Goal: Information Seeking & Learning: Learn about a topic

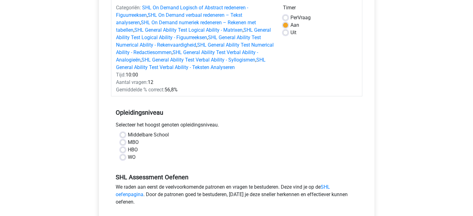
scroll to position [86, 0]
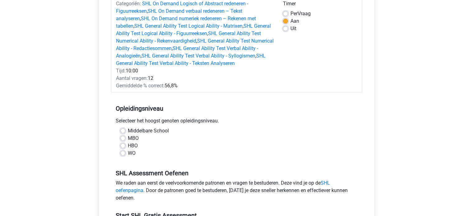
click at [136, 128] on label "Middelbare School" at bounding box center [148, 130] width 41 height 7
click at [125, 128] on input "Middelbare School" at bounding box center [122, 130] width 5 height 6
radio input "true"
click at [129, 146] on label "HBO" at bounding box center [133, 145] width 10 height 7
click at [125, 146] on input "HBO" at bounding box center [122, 145] width 5 height 6
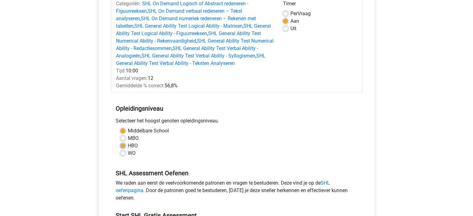
radio input "true"
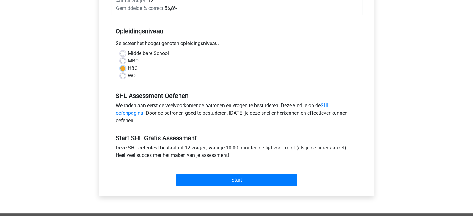
scroll to position [164, 0]
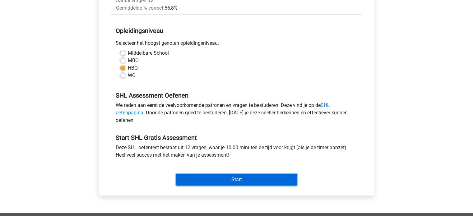
click at [217, 176] on input "Start" at bounding box center [236, 180] width 121 height 12
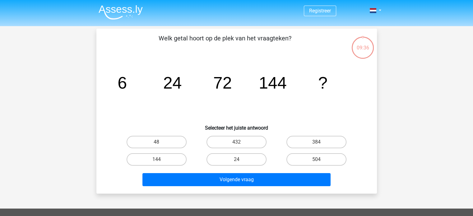
click at [157, 163] on input "144" at bounding box center [159, 162] width 4 height 4
radio input "true"
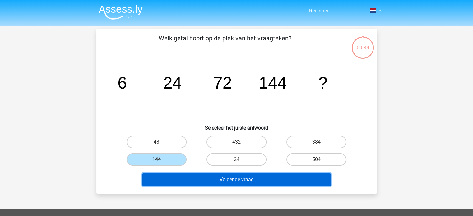
click at [216, 179] on button "Volgende vraag" at bounding box center [237, 179] width 188 height 13
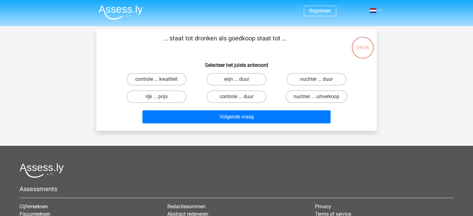
click at [319, 80] on input "nuchter ... duur" at bounding box center [319, 81] width 4 height 4
radio input "true"
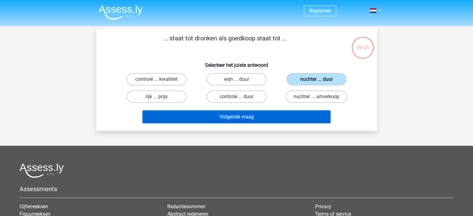
click at [239, 117] on button "Volgende vraag" at bounding box center [237, 116] width 188 height 13
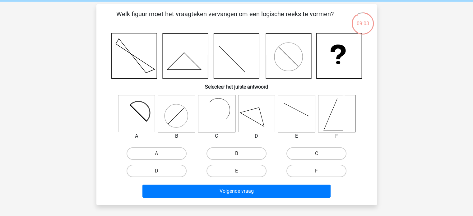
scroll to position [26, 0]
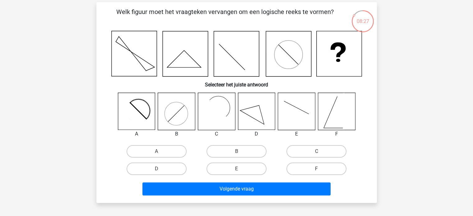
click at [251, 121] on icon at bounding box center [256, 111] width 37 height 37
click at [167, 173] on label "D" at bounding box center [157, 169] width 60 height 12
click at [161, 173] on input "D" at bounding box center [159, 171] width 4 height 4
radio input "true"
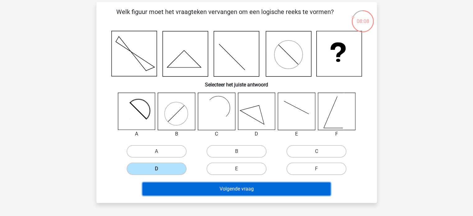
click at [179, 192] on button "Volgende vraag" at bounding box center [237, 189] width 188 height 13
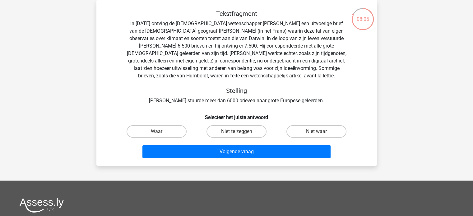
scroll to position [0, 0]
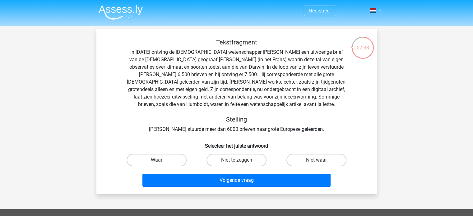
click at [144, 162] on label "Waar" at bounding box center [157, 160] width 60 height 12
click at [157, 162] on input "Waar" at bounding box center [159, 162] width 4 height 4
radio input "true"
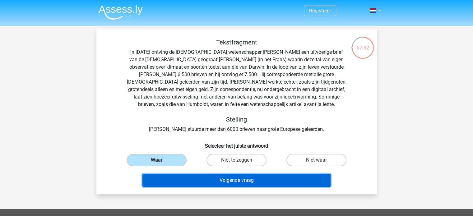
click at [207, 183] on button "Volgende vraag" at bounding box center [237, 180] width 188 height 13
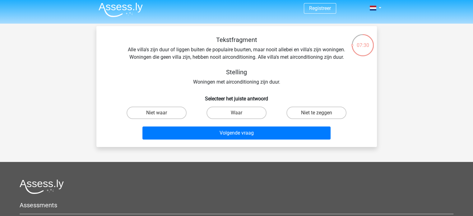
scroll to position [2, 0]
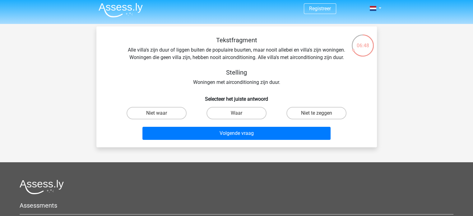
click at [312, 112] on label "Niet te zeggen" at bounding box center [317, 113] width 60 height 12
click at [317, 113] on input "Niet te zeggen" at bounding box center [319, 115] width 4 height 4
radio input "true"
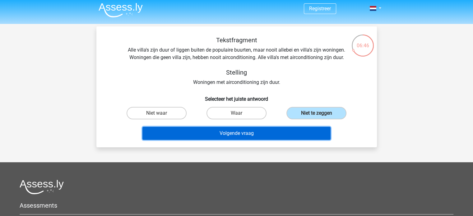
click at [215, 136] on button "Volgende vraag" at bounding box center [237, 133] width 188 height 13
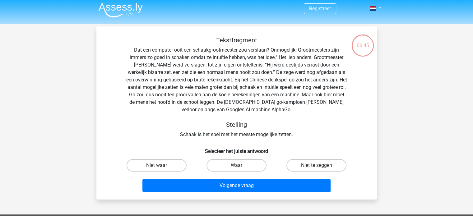
scroll to position [29, 0]
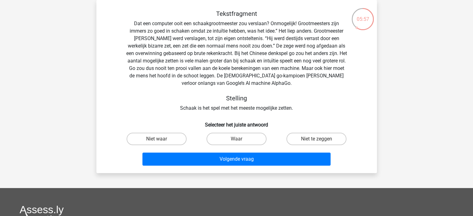
click at [317, 141] on input "Niet te zeggen" at bounding box center [319, 141] width 4 height 4
radio input "true"
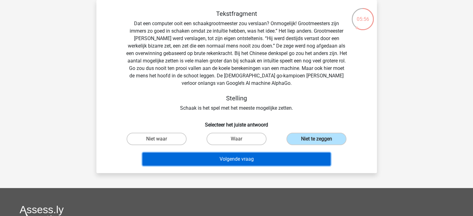
click at [231, 159] on button "Volgende vraag" at bounding box center [237, 159] width 188 height 13
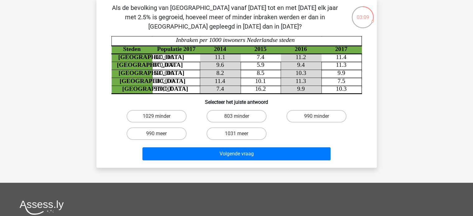
scroll to position [24, 0]
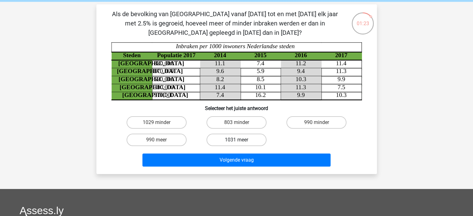
click at [227, 141] on label "1031 meer" at bounding box center [237, 140] width 60 height 12
click at [237, 141] on input "1031 meer" at bounding box center [239, 142] width 4 height 4
radio input "true"
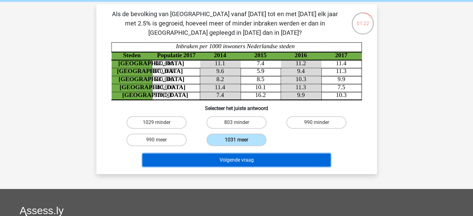
click at [211, 164] on button "Volgende vraag" at bounding box center [237, 160] width 188 height 13
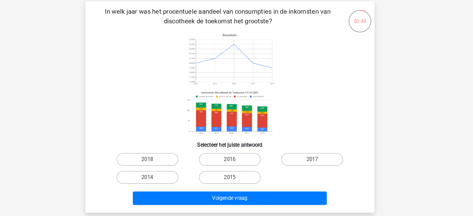
scroll to position [27, 0]
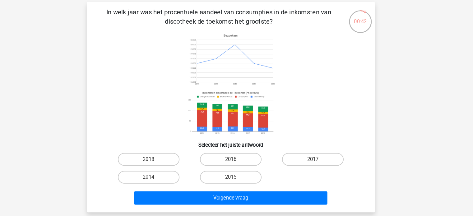
click at [133, 99] on icon at bounding box center [236, 81] width 251 height 103
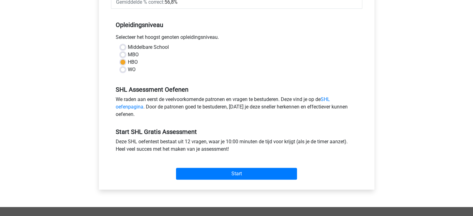
scroll to position [171, 0]
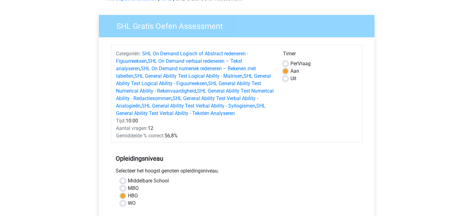
scroll to position [37, 0]
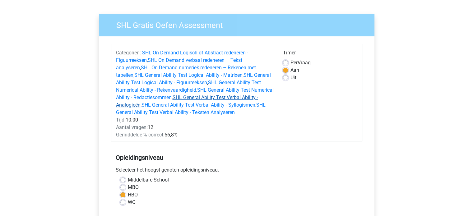
click at [251, 97] on link "SHL General Ability Test Verbal Ability - Analogieën" at bounding box center [187, 101] width 142 height 13
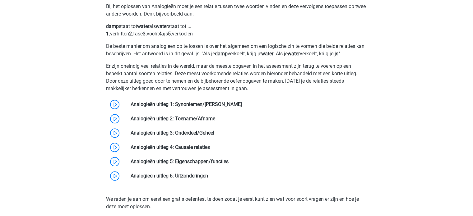
scroll to position [647, 0]
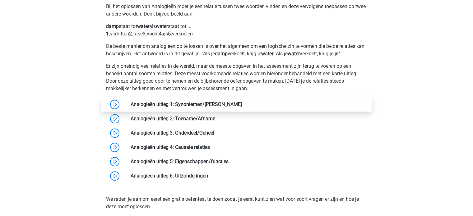
click at [242, 106] on link at bounding box center [242, 104] width 0 height 6
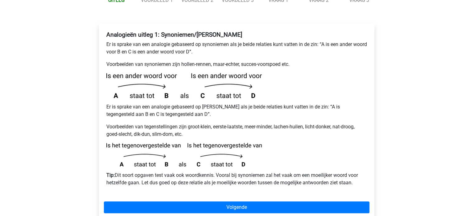
scroll to position [106, 0]
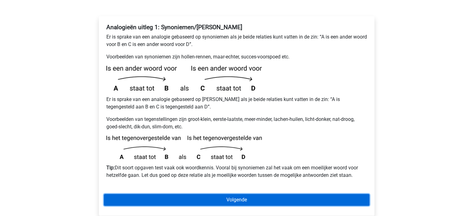
click at [155, 194] on link "Volgende" at bounding box center [237, 200] width 266 height 12
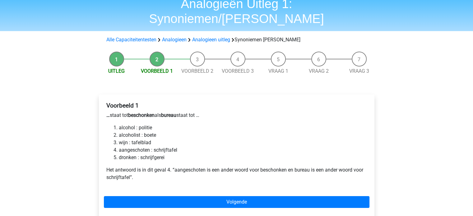
scroll to position [28, 0]
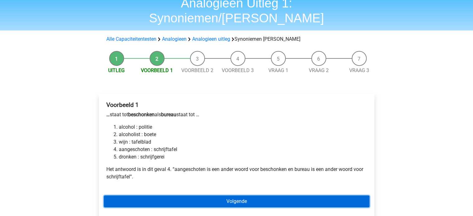
click at [131, 196] on link "Volgende" at bounding box center [237, 202] width 266 height 12
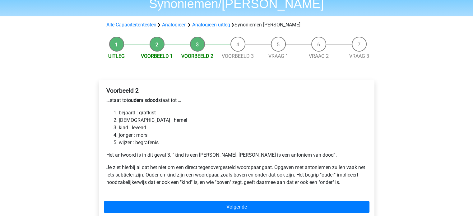
scroll to position [46, 0]
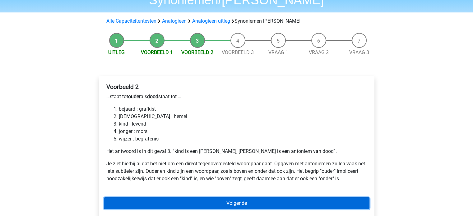
click at [128, 198] on link "Volgende" at bounding box center [237, 204] width 266 height 12
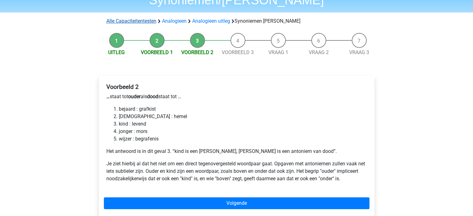
click at [116, 18] on link "Alle Capaciteitentesten" at bounding box center [131, 21] width 50 height 6
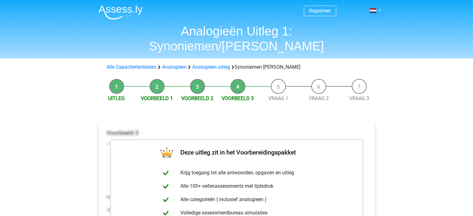
click at [116, 27] on h1 "Analogieën Uitleg 1: Synoniemen/[PERSON_NAME]" at bounding box center [237, 39] width 286 height 30
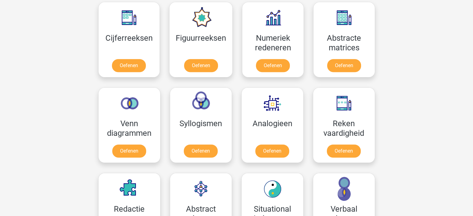
scroll to position [313, 0]
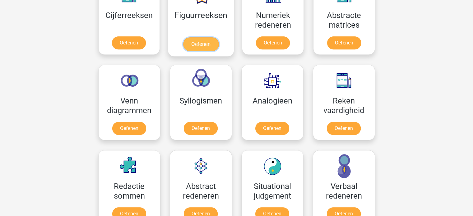
click at [199, 42] on link "Oefenen" at bounding box center [200, 44] width 35 height 14
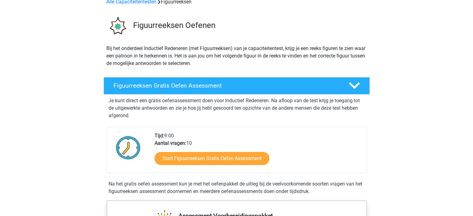
scroll to position [33, 0]
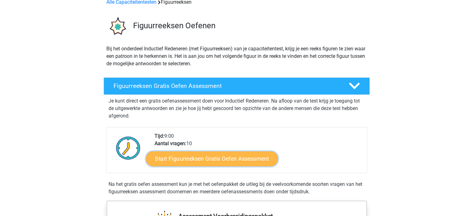
click at [164, 162] on link "Start Figuurreeksen Gratis Oefen Assessment" at bounding box center [212, 158] width 132 height 15
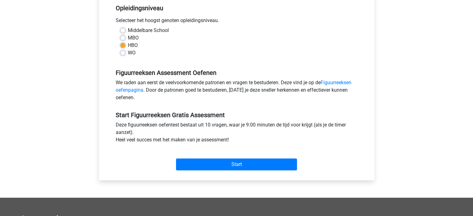
scroll to position [131, 0]
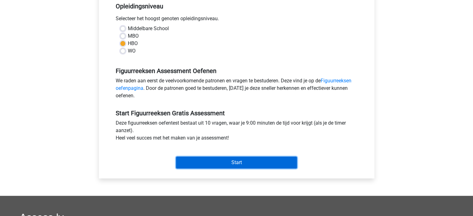
click at [190, 167] on input "Start" at bounding box center [236, 163] width 121 height 12
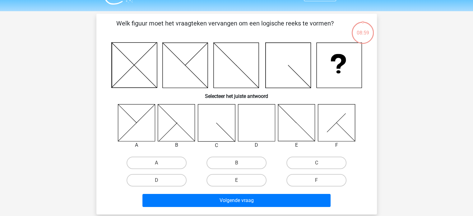
scroll to position [14, 0]
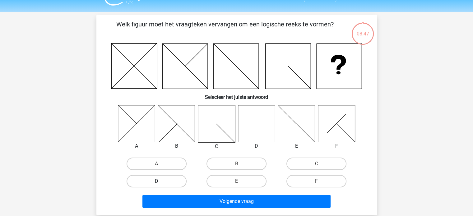
click at [150, 185] on label "D" at bounding box center [157, 181] width 60 height 12
click at [157, 185] on input "D" at bounding box center [159, 183] width 4 height 4
radio input "true"
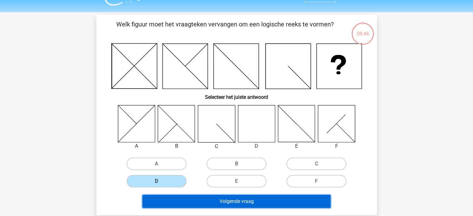
click at [183, 201] on button "Volgende vraag" at bounding box center [237, 201] width 188 height 13
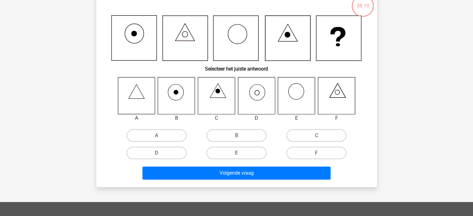
scroll to position [45, 0]
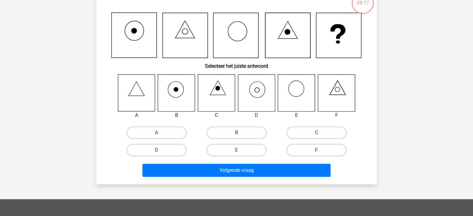
click at [238, 135] on input "B" at bounding box center [239, 135] width 4 height 4
radio input "true"
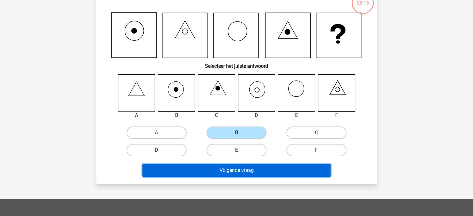
click at [192, 176] on button "Volgende vraag" at bounding box center [237, 170] width 188 height 13
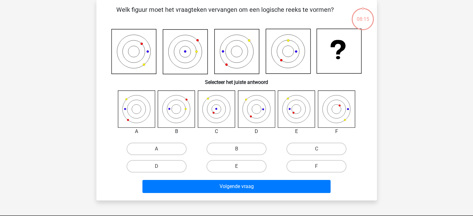
scroll to position [29, 0]
click at [188, 129] on div "B" at bounding box center [176, 131] width 47 height 7
click at [227, 169] on label "E" at bounding box center [237, 166] width 60 height 12
click at [237, 169] on input "E" at bounding box center [239, 169] width 4 height 4
radio input "true"
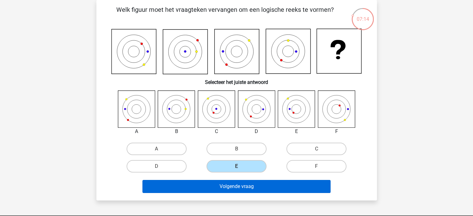
click at [196, 190] on button "Volgende vraag" at bounding box center [237, 186] width 188 height 13
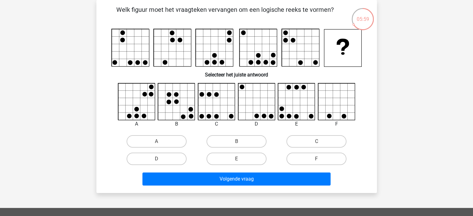
click at [133, 90] on icon at bounding box center [136, 101] width 37 height 37
click at [148, 139] on label "A" at bounding box center [157, 141] width 60 height 12
click at [157, 142] on input "A" at bounding box center [159, 144] width 4 height 4
radio input "true"
click at [132, 99] on icon at bounding box center [136, 101] width 37 height 37
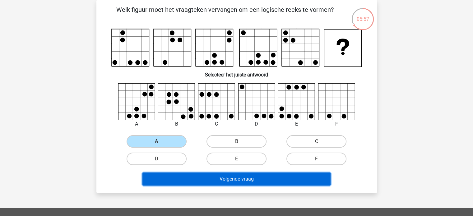
click at [174, 182] on button "Volgende vraag" at bounding box center [237, 179] width 188 height 13
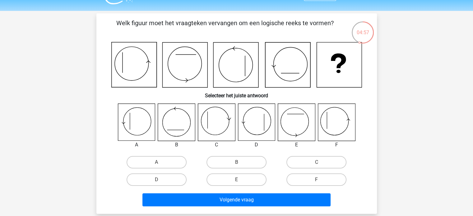
scroll to position [19, 0]
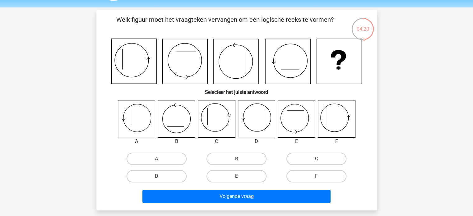
click at [232, 181] on label "E" at bounding box center [237, 176] width 60 height 12
click at [237, 181] on input "E" at bounding box center [239, 178] width 4 height 4
radio input "true"
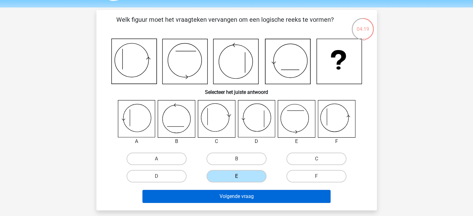
click at [221, 200] on button "Volgende vraag" at bounding box center [237, 196] width 188 height 13
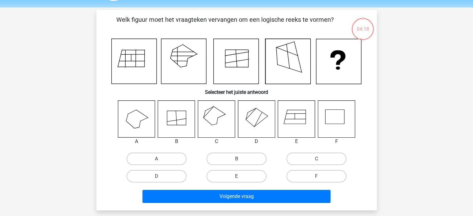
scroll to position [29, 0]
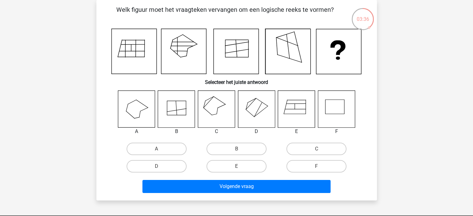
click at [96, 115] on div "Welk figuur moet het vraagteken vervangen om een logische reeks te vormen? Sele…" at bounding box center [236, 100] width 281 height 201
click at [154, 171] on label "D" at bounding box center [157, 166] width 60 height 12
click at [157, 171] on input "D" at bounding box center [159, 169] width 4 height 4
radio input "true"
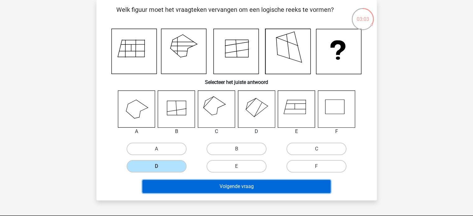
click at [174, 190] on button "Volgende vraag" at bounding box center [237, 186] width 188 height 13
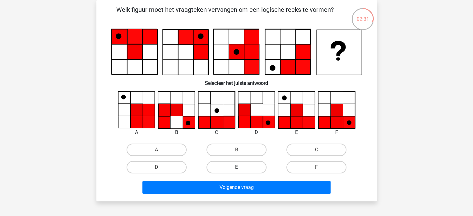
click at [226, 167] on label "E" at bounding box center [237, 167] width 60 height 12
click at [237, 167] on input "E" at bounding box center [239, 169] width 4 height 4
radio input "true"
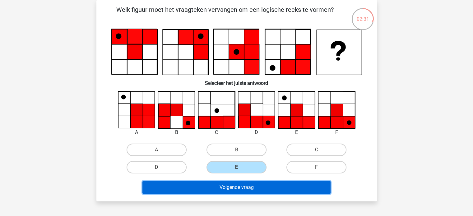
click at [225, 189] on button "Volgende vraag" at bounding box center [237, 187] width 188 height 13
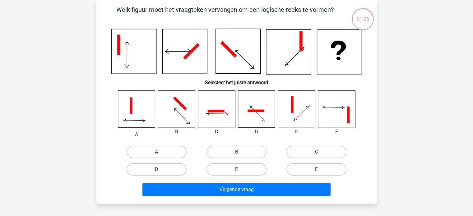
click at [309, 169] on label "F" at bounding box center [317, 169] width 60 height 12
click at [317, 170] on input "F" at bounding box center [319, 172] width 4 height 4
radio input "true"
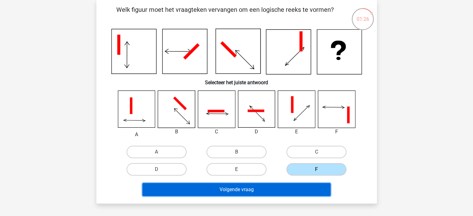
click at [224, 191] on button "Volgende vraag" at bounding box center [237, 189] width 188 height 13
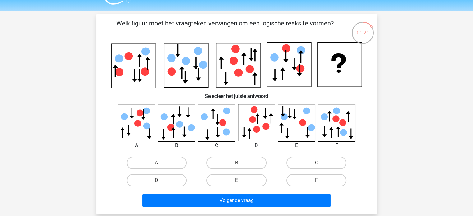
scroll to position [16, 0]
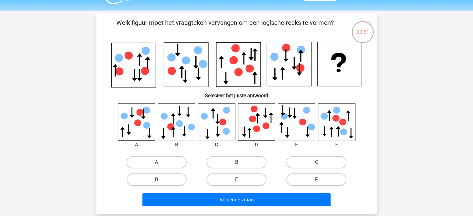
click at [140, 162] on label "A" at bounding box center [157, 162] width 60 height 12
click at [157, 162] on input "A" at bounding box center [159, 164] width 4 height 4
radio input "true"
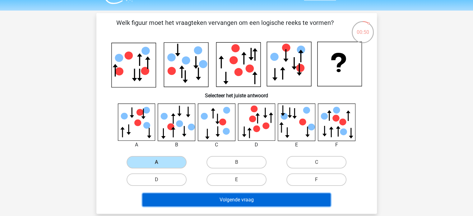
click at [152, 200] on button "Volgende vraag" at bounding box center [237, 200] width 188 height 13
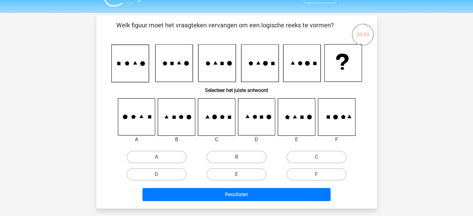
scroll to position [13, 0]
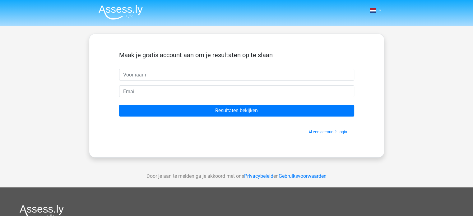
click at [136, 73] on input "text" at bounding box center [236, 75] width 235 height 12
type input "f"
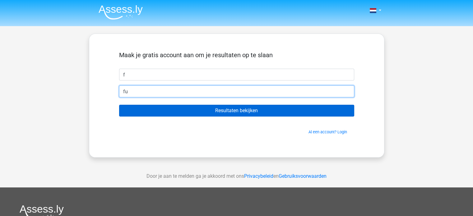
type input "[EMAIL_ADDRESS][DOMAIN_NAME]"
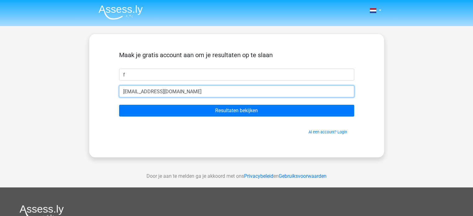
drag, startPoint x: 191, startPoint y: 93, endPoint x: 46, endPoint y: 106, distance: 145.9
click at [46, 106] on div "Nederlands English f" at bounding box center [236, 176] width 473 height 352
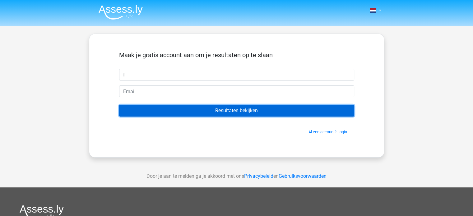
click at [203, 108] on input "Resultaten bekijken" at bounding box center [236, 111] width 235 height 12
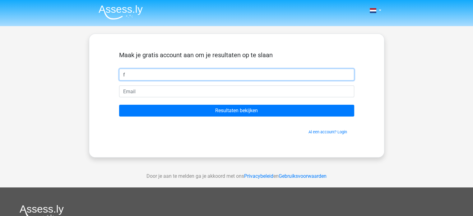
click at [155, 75] on input "f" at bounding box center [236, 75] width 235 height 12
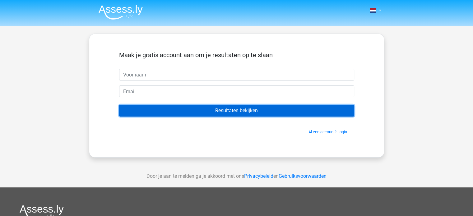
click at [238, 110] on input "Resultaten bekijken" at bounding box center [236, 111] width 235 height 12
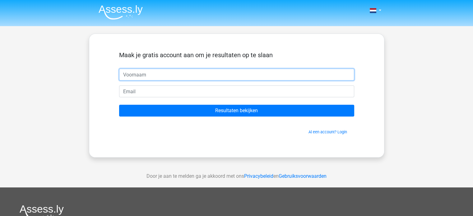
click at [155, 71] on input "text" at bounding box center [236, 75] width 235 height 12
type input "f"
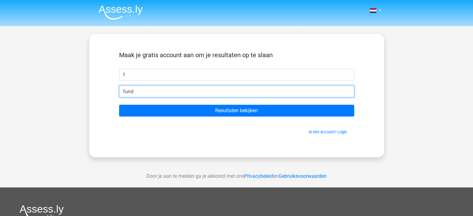
click at [155, 91] on input "fund" at bounding box center [236, 92] width 235 height 12
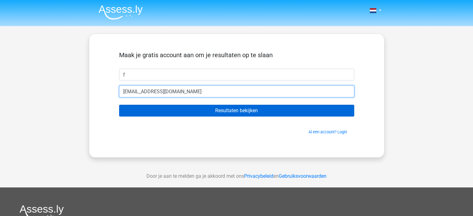
type input "[EMAIL_ADDRESS][DOMAIN_NAME]"
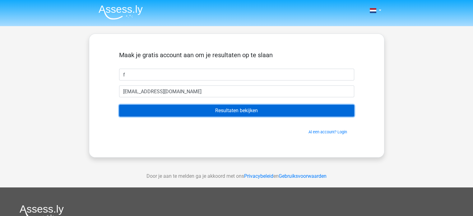
click at [198, 113] on input "Resultaten bekijken" at bounding box center [236, 111] width 235 height 12
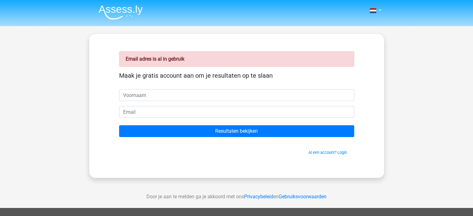
click at [152, 92] on input "text" at bounding box center [236, 95] width 235 height 12
click at [324, 154] on link "Al een account? Login" at bounding box center [328, 152] width 39 height 5
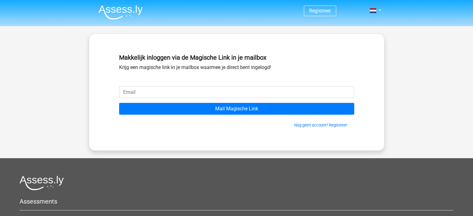
drag, startPoint x: 0, startPoint y: 0, endPoint x: 208, endPoint y: 96, distance: 229.2
click at [208, 96] on input "email" at bounding box center [236, 92] width 235 height 12
type input "[EMAIL_ADDRESS][DOMAIN_NAME]"
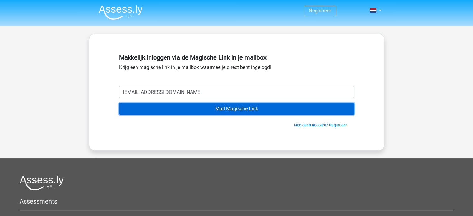
click at [205, 110] on input "Mail Magische Link" at bounding box center [236, 109] width 235 height 12
